Goal: Task Accomplishment & Management: Complete application form

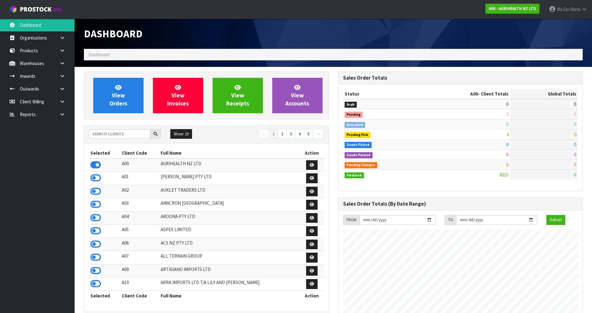
scroll to position [471, 254]
click at [128, 135] on input "text" at bounding box center [120, 134] width 62 height 10
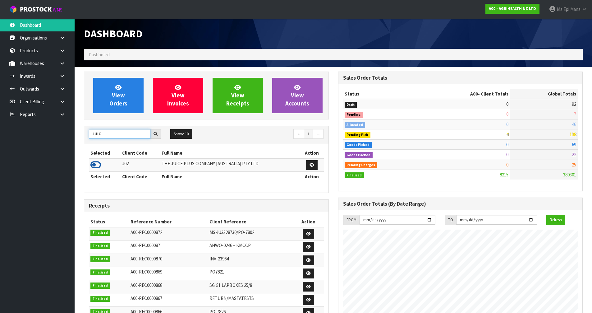
type input "JUIC"
click at [94, 163] on icon at bounding box center [95, 164] width 11 height 9
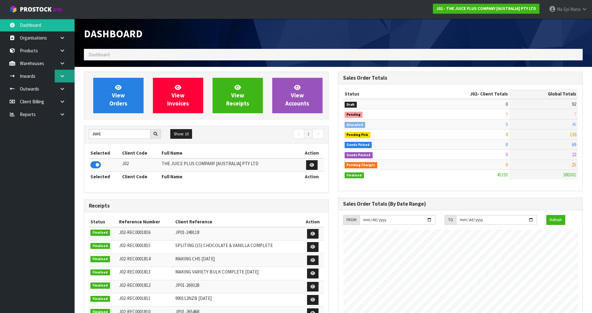
click at [63, 74] on icon at bounding box center [62, 76] width 6 height 5
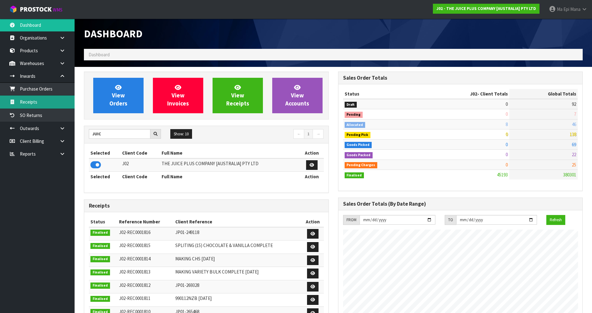
click at [60, 103] on link "Receipts" at bounding box center [37, 101] width 75 height 13
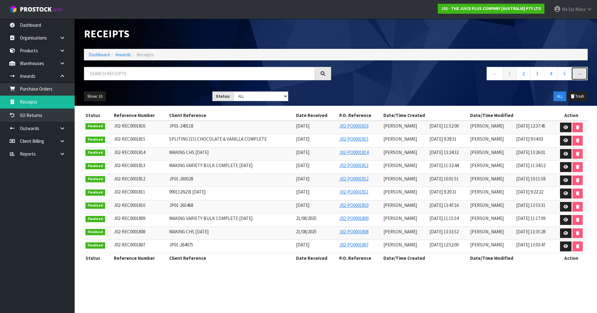
click at [586, 73] on link "→" at bounding box center [579, 73] width 16 height 13
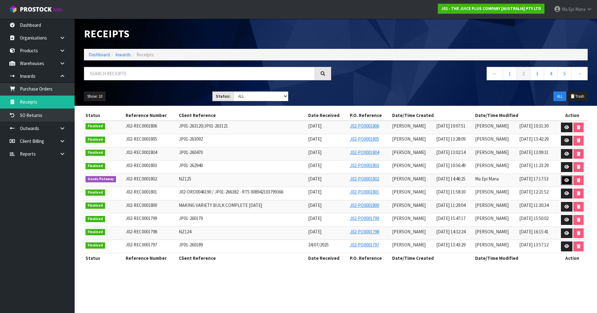
click at [566, 181] on icon at bounding box center [566, 180] width 5 height 4
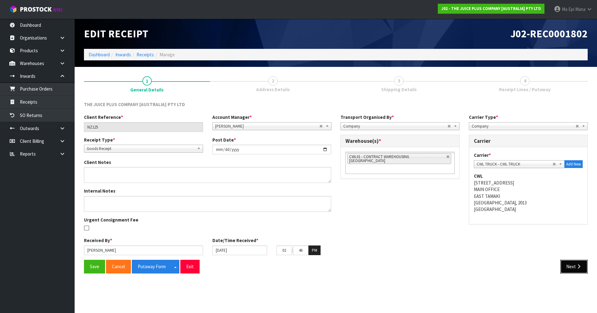
click at [575, 270] on button "Next" at bounding box center [573, 265] width 27 height 13
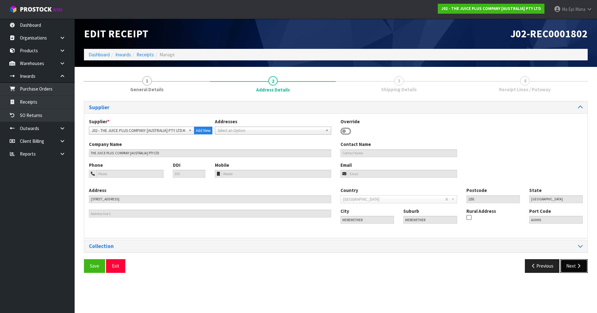
click at [575, 270] on button "Next" at bounding box center [573, 265] width 27 height 13
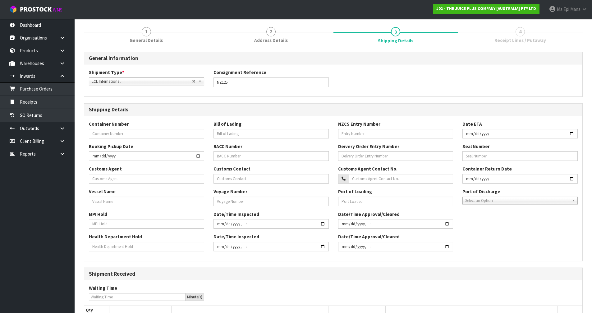
scroll to position [172, 0]
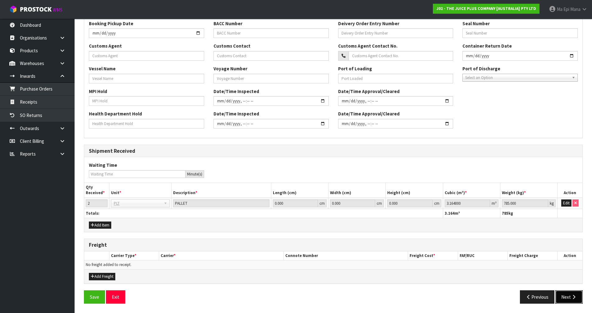
click at [573, 297] on icon "button" at bounding box center [574, 296] width 6 height 5
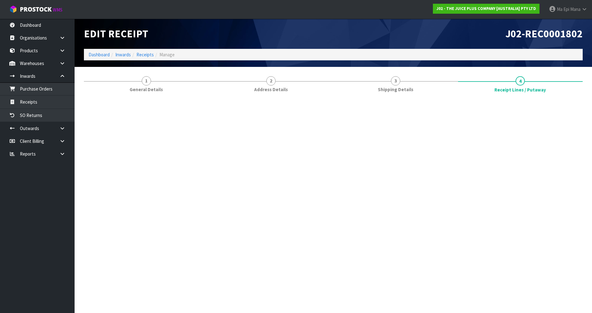
scroll to position [0, 0]
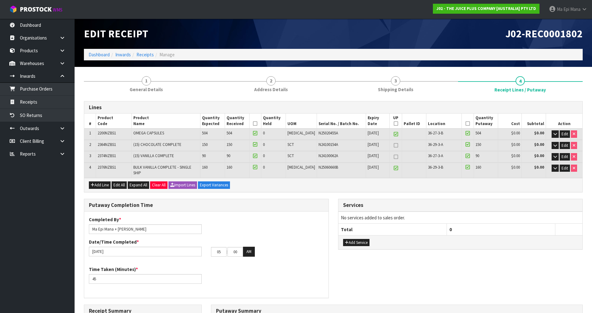
click at [257, 124] on icon at bounding box center [255, 123] width 4 height 0
click at [465, 124] on icon at bounding box center [467, 123] width 4 height 0
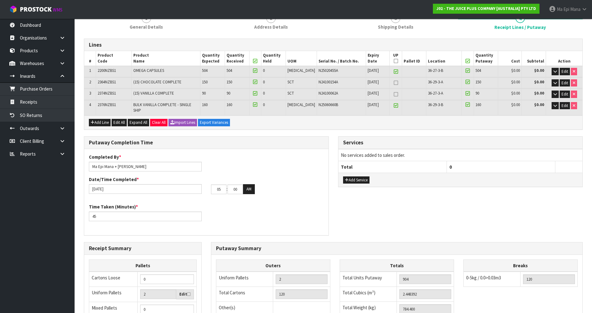
scroll to position [62, 0]
type input "05"
click at [246, 185] on button "AM" at bounding box center [249, 189] width 12 height 10
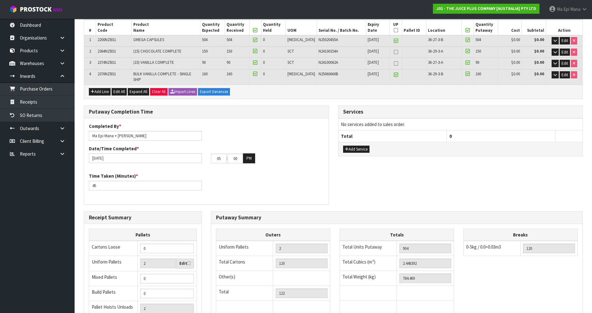
click at [241, 188] on div "Time Taken (Minutes) * 45" at bounding box center [206, 183] width 244 height 22
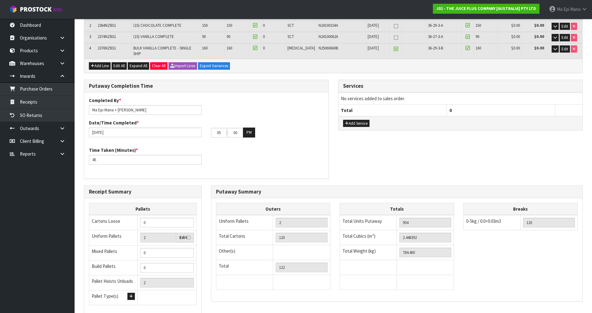
scroll to position [162, 0]
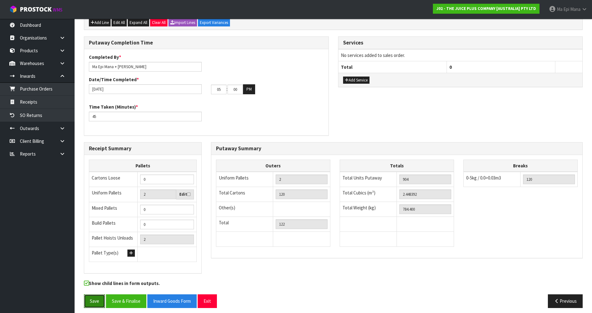
click at [94, 295] on button "Save" at bounding box center [94, 300] width 21 height 13
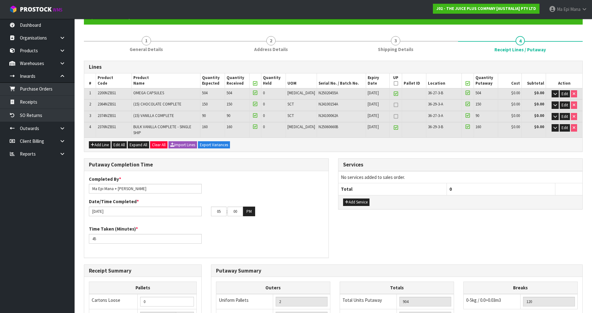
scroll to position [61, 0]
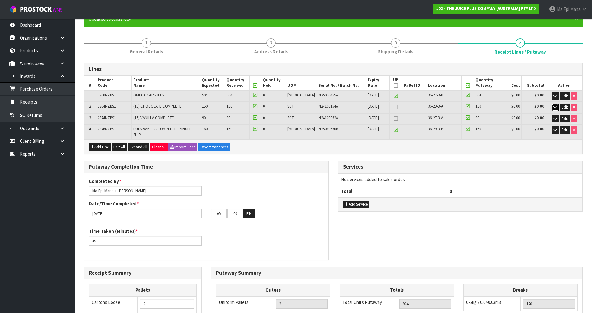
click at [553, 106] on icon "button" at bounding box center [554, 107] width 3 height 4
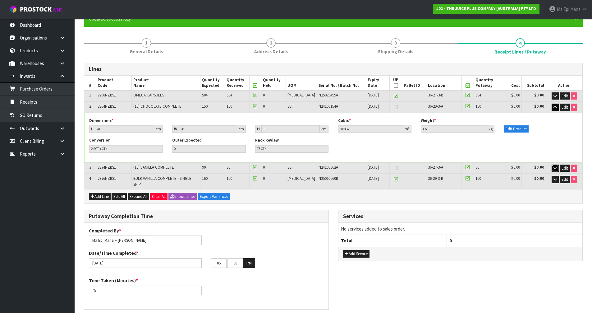
click at [553, 168] on icon "button" at bounding box center [554, 168] width 3 height 4
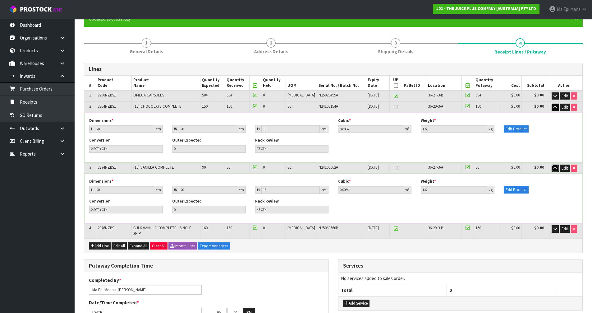
click at [553, 168] on icon "button" at bounding box center [554, 168] width 3 height 4
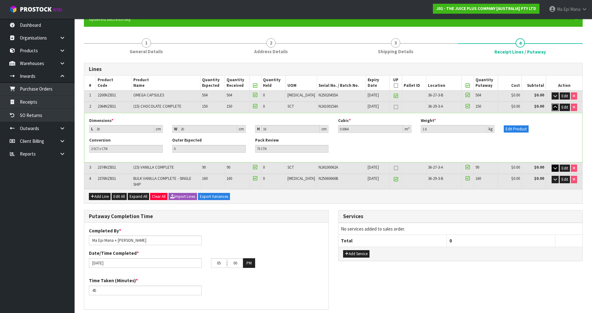
click at [552, 108] on button "button" at bounding box center [555, 106] width 7 height 7
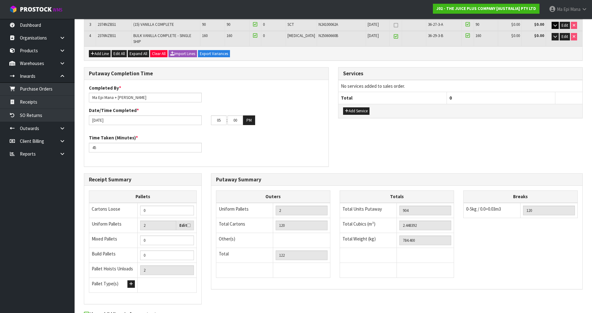
scroll to position [185, 0]
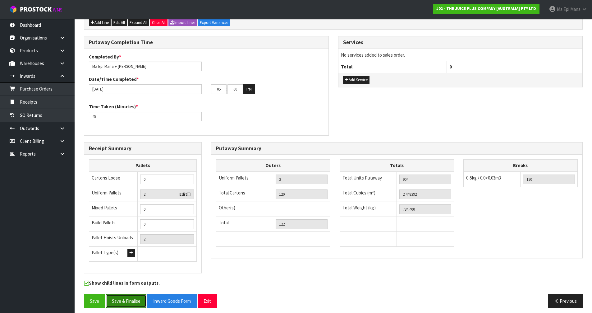
click at [130, 294] on button "Save & Finalise" at bounding box center [126, 300] width 40 height 13
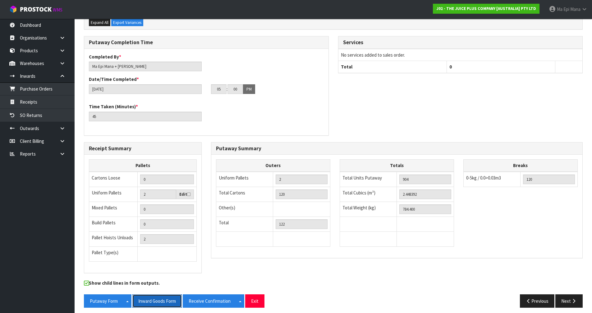
click at [166, 298] on button "Inward Goods Form" at bounding box center [156, 300] width 49 height 13
click at [576, 298] on icon "button" at bounding box center [574, 300] width 6 height 5
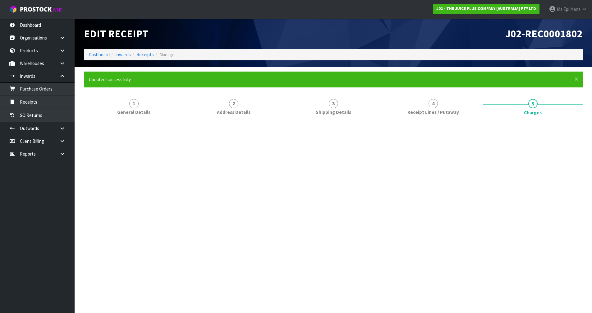
scroll to position [0, 0]
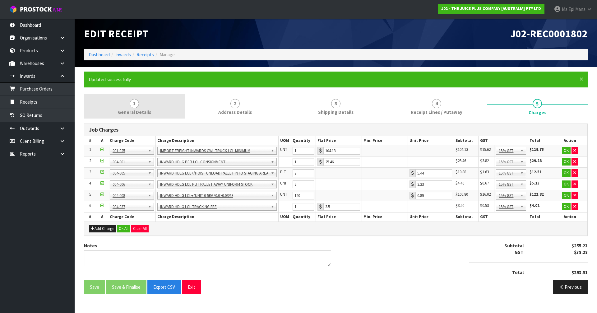
click at [134, 115] on span "General Details" at bounding box center [134, 112] width 33 height 7
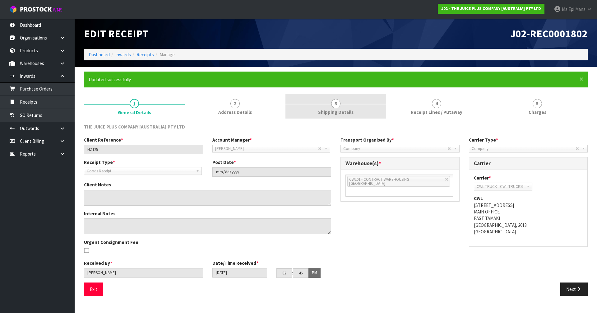
click at [352, 98] on link "3 Shipping Details" at bounding box center [335, 106] width 101 height 25
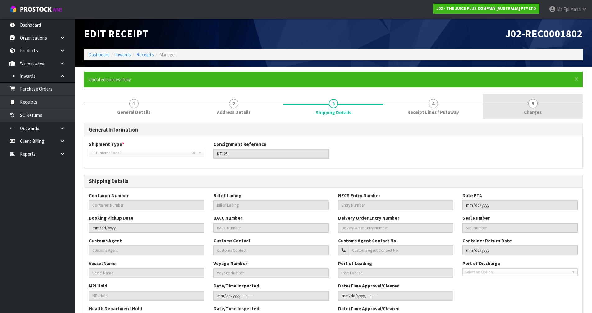
click at [538, 104] on link "5 [GEOGRAPHIC_DATA]" at bounding box center [533, 106] width 100 height 25
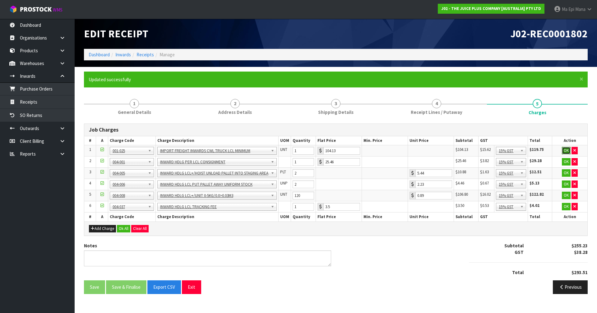
click at [563, 152] on button "OK" at bounding box center [565, 150] width 9 height 7
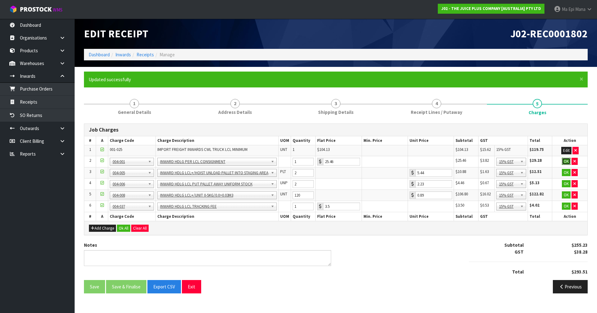
click at [563, 162] on button "OK" at bounding box center [565, 161] width 9 height 7
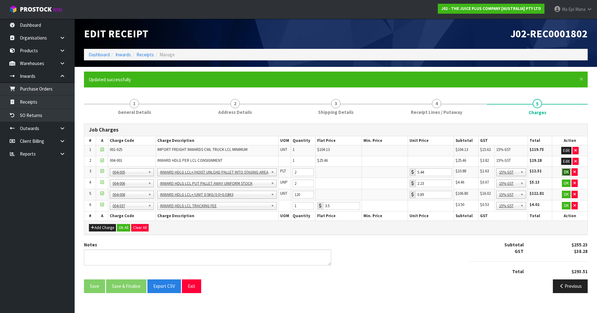
click at [563, 172] on button "OK" at bounding box center [565, 171] width 9 height 7
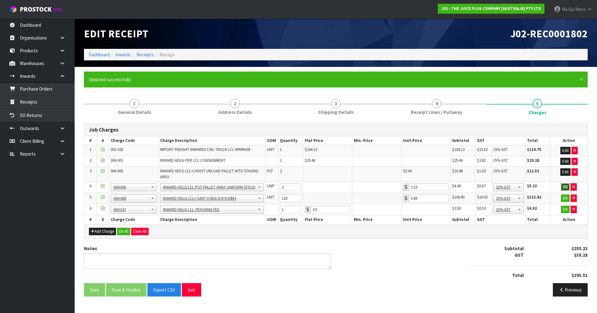
click at [563, 186] on button "OK" at bounding box center [565, 186] width 9 height 7
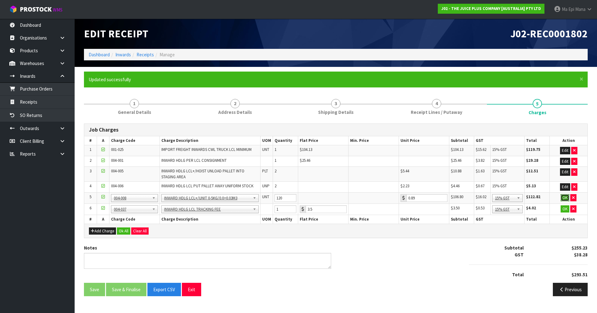
click at [564, 195] on button "OK" at bounding box center [564, 197] width 9 height 7
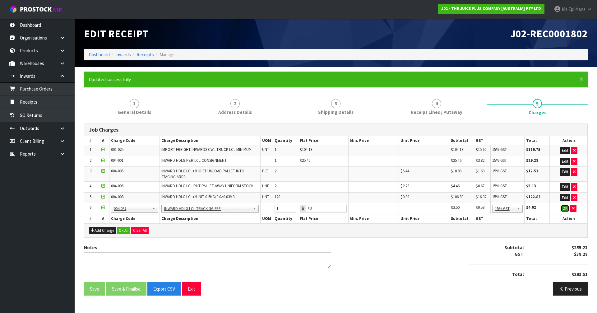
click at [563, 206] on button "OK" at bounding box center [564, 207] width 9 height 7
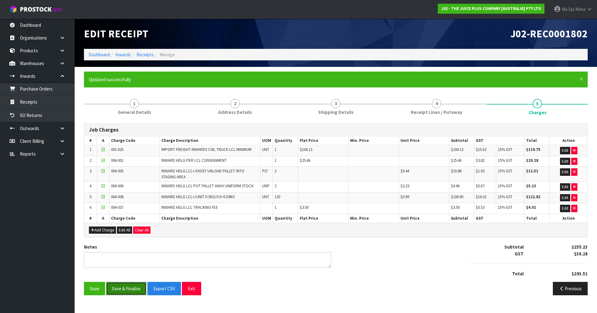
click at [121, 285] on button "Save & Finalise" at bounding box center [126, 288] width 40 height 13
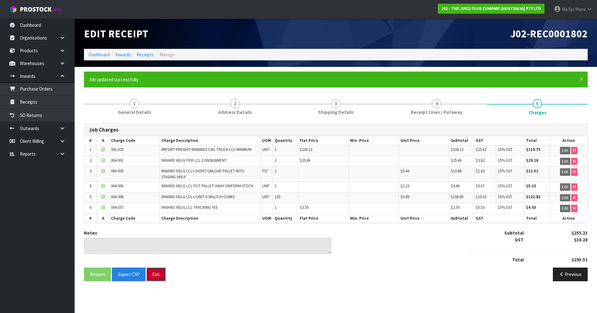
click at [156, 276] on button "Exit" at bounding box center [155, 273] width 19 height 13
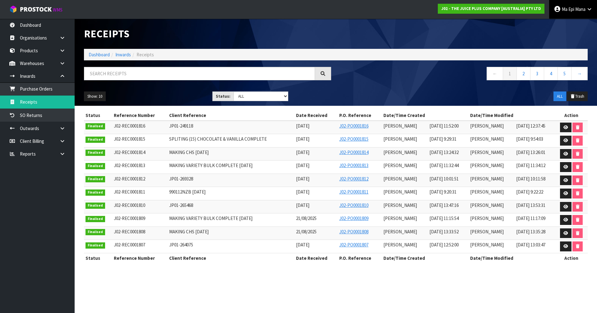
click at [584, 13] on link "Ma Epi Mana" at bounding box center [573, 9] width 48 height 19
click at [578, 26] on link "Logout" at bounding box center [571, 25] width 49 height 8
